Goal: Obtain resource: Obtain resource

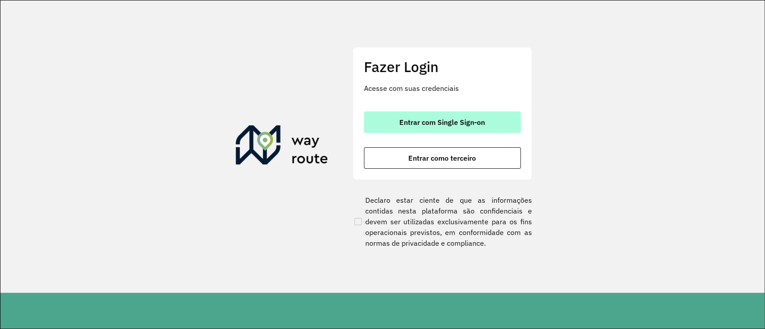
click at [452, 120] on span "Entrar com Single Sign-on" at bounding box center [442, 122] width 86 height 7
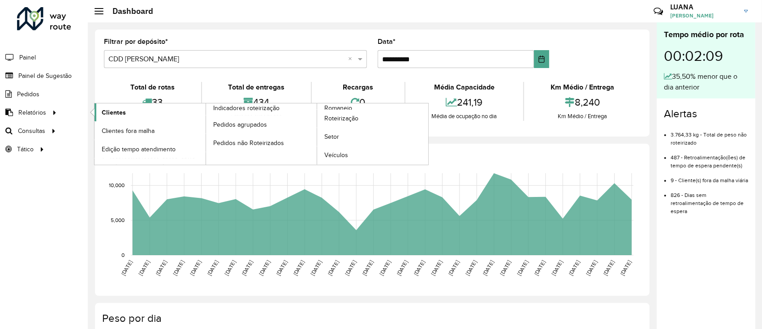
click at [126, 108] on link "Clientes" at bounding box center [150, 113] width 111 height 18
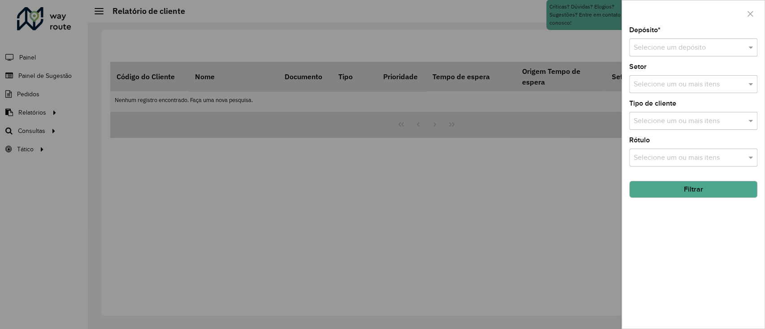
click at [671, 50] on input "text" at bounding box center [684, 48] width 101 height 11
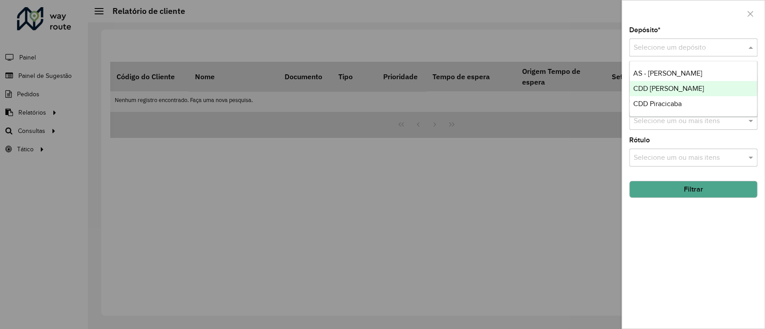
click at [668, 88] on span "CDD Mogi Mirim" at bounding box center [668, 89] width 71 height 8
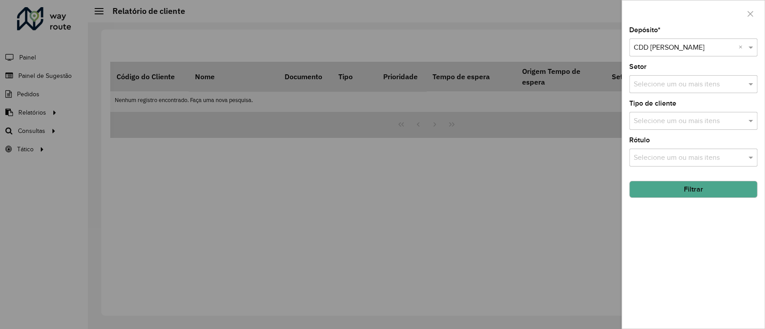
click at [684, 189] on button "Filtrar" at bounding box center [693, 189] width 128 height 17
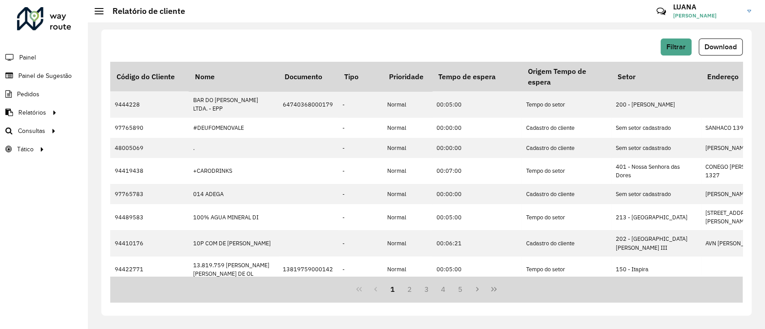
click at [659, 50] on div "Filtrar Download" at bounding box center [426, 47] width 632 height 17
click at [671, 49] on span "Filtrar" at bounding box center [676, 47] width 19 height 8
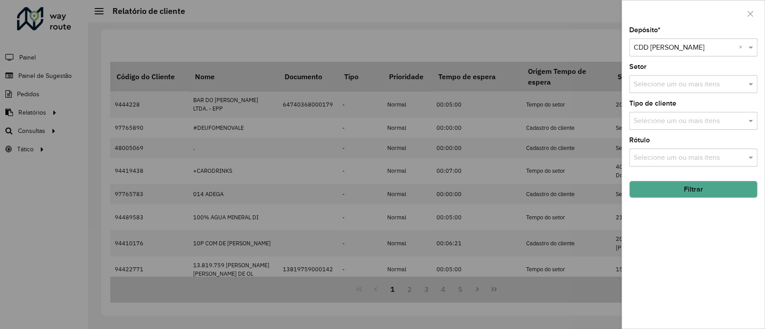
click at [674, 86] on input "text" at bounding box center [689, 84] width 115 height 11
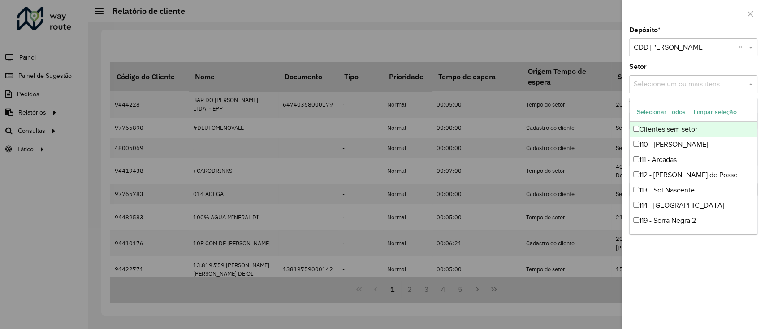
click at [674, 69] on div "Setor Selecione um ou mais itens" at bounding box center [693, 79] width 128 height 30
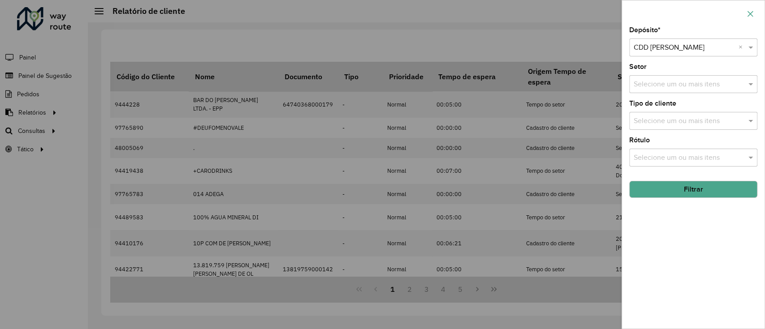
click at [752, 13] on icon "button" at bounding box center [750, 13] width 7 height 7
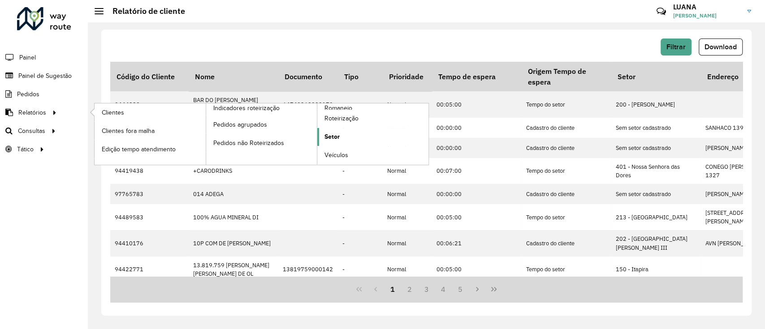
click at [341, 134] on link "Setor" at bounding box center [372, 137] width 111 height 18
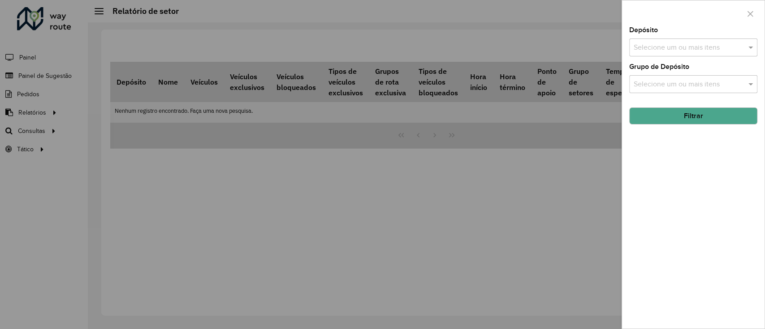
click at [676, 56] on div "Selecione um ou mais itens" at bounding box center [693, 48] width 128 height 18
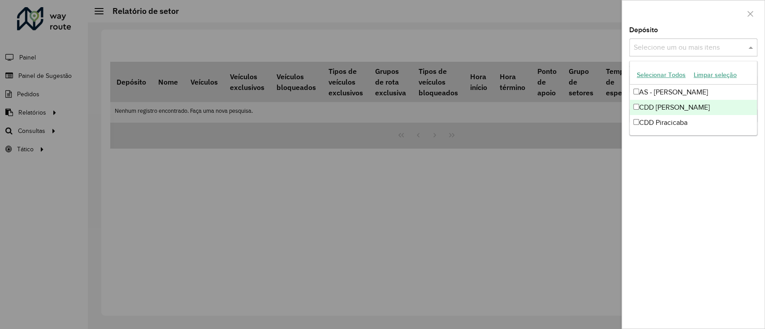
click at [676, 106] on div "CDD Mogi Mirim" at bounding box center [693, 107] width 127 height 15
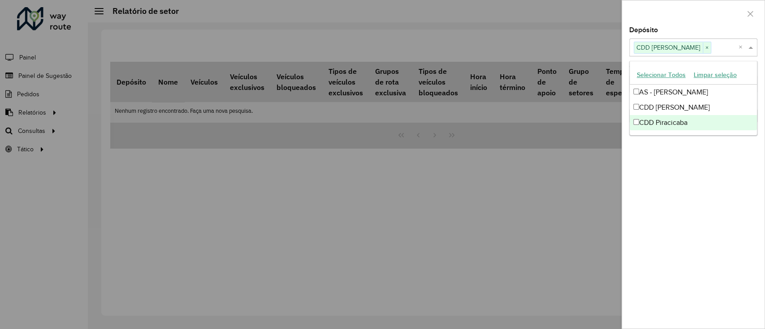
click at [692, 174] on div "Depósito Selecione um ou mais itens CDD Mogi Mirim × × Grupo de Depósito Seleci…" at bounding box center [693, 178] width 143 height 302
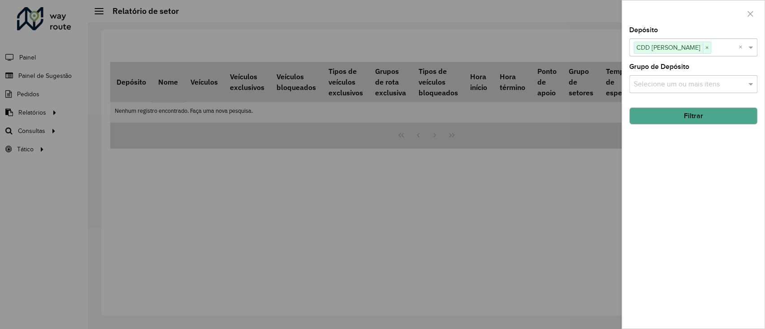
click at [680, 108] on button "Filtrar" at bounding box center [693, 116] width 128 height 17
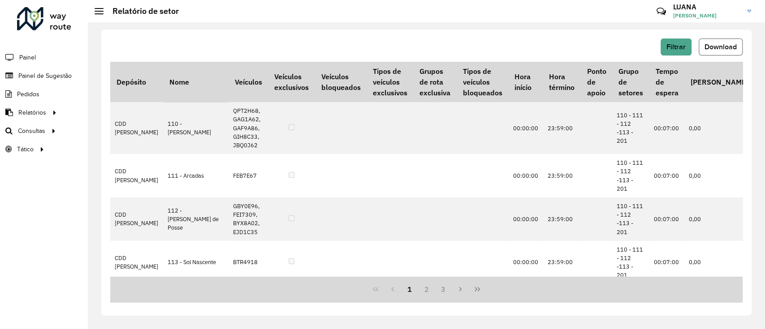
click at [718, 41] on button "Download" at bounding box center [721, 47] width 44 height 17
